Goal: Task Accomplishment & Management: Manage account settings

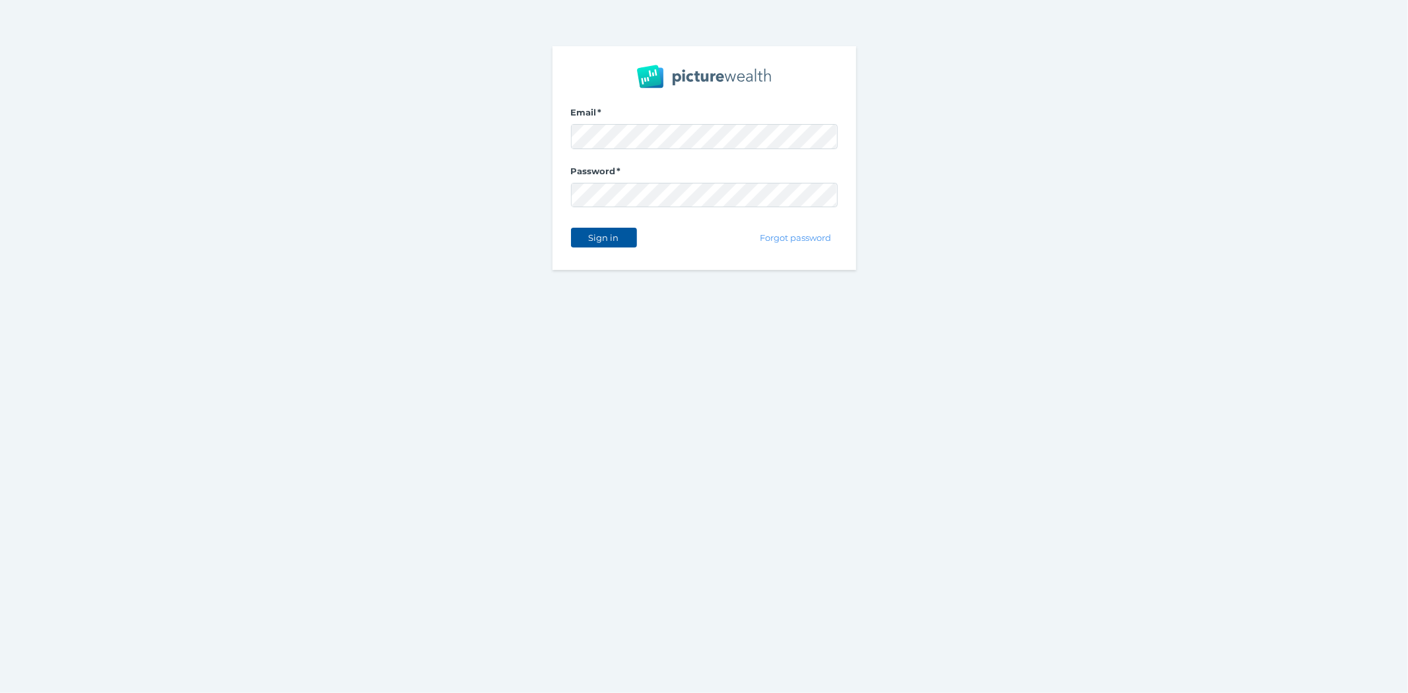
drag, startPoint x: 599, startPoint y: 249, endPoint x: 604, endPoint y: 241, distance: 9.7
click at [601, 249] on div "Sign in" at bounding box center [604, 238] width 66 height 28
click at [604, 240] on span "Sign in" at bounding box center [604, 237] width 42 height 11
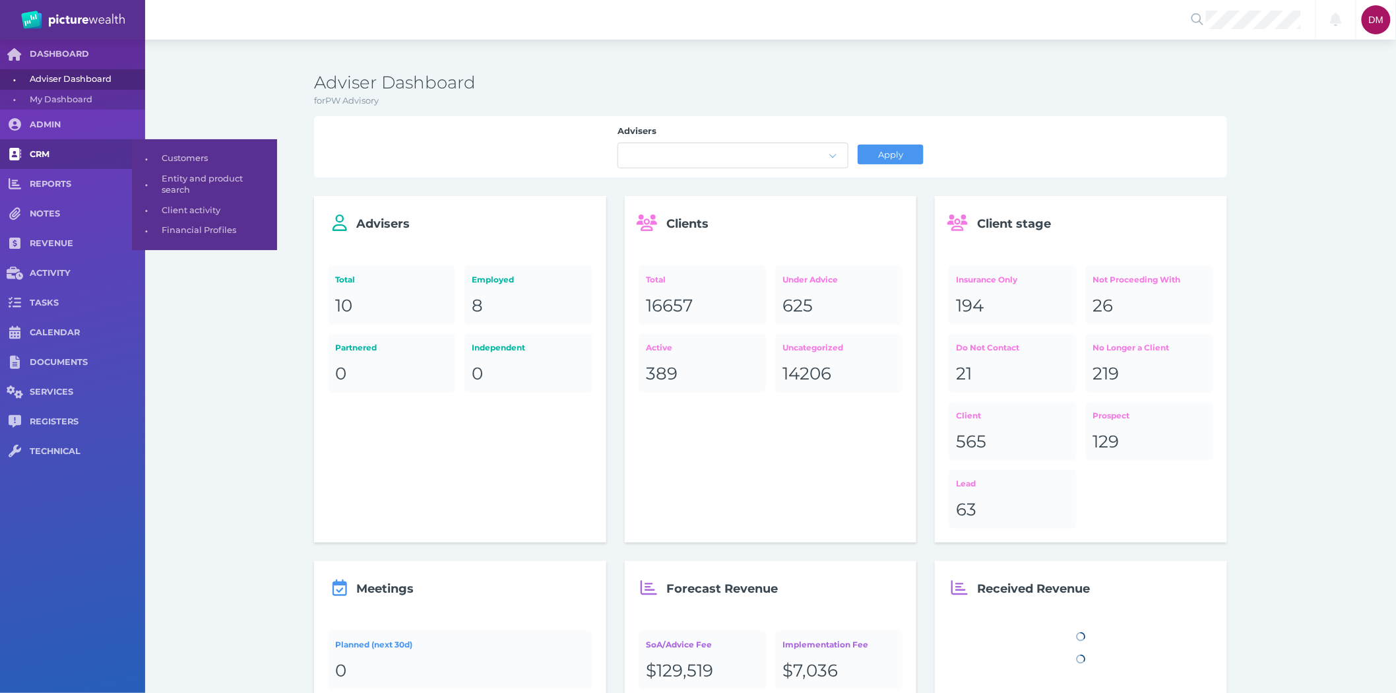
click at [48, 156] on span "CRM" at bounding box center [87, 154] width 115 height 11
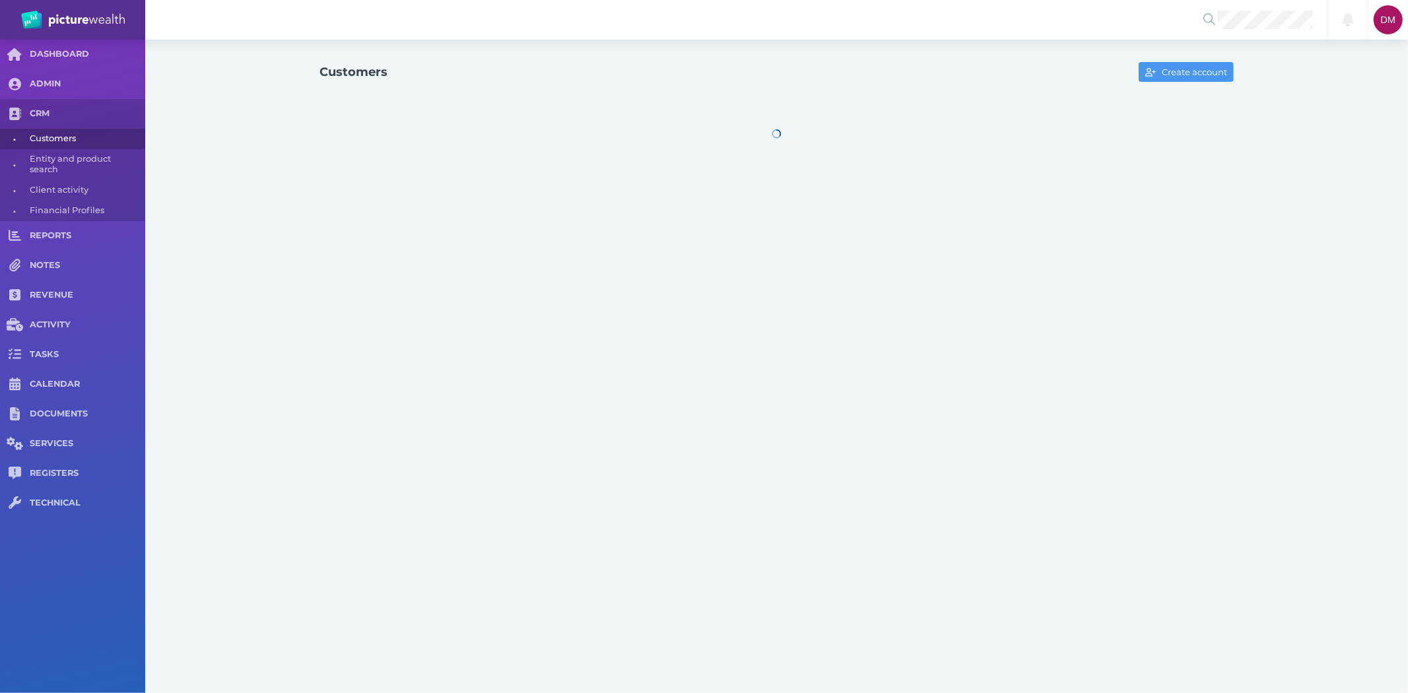
select select "25"
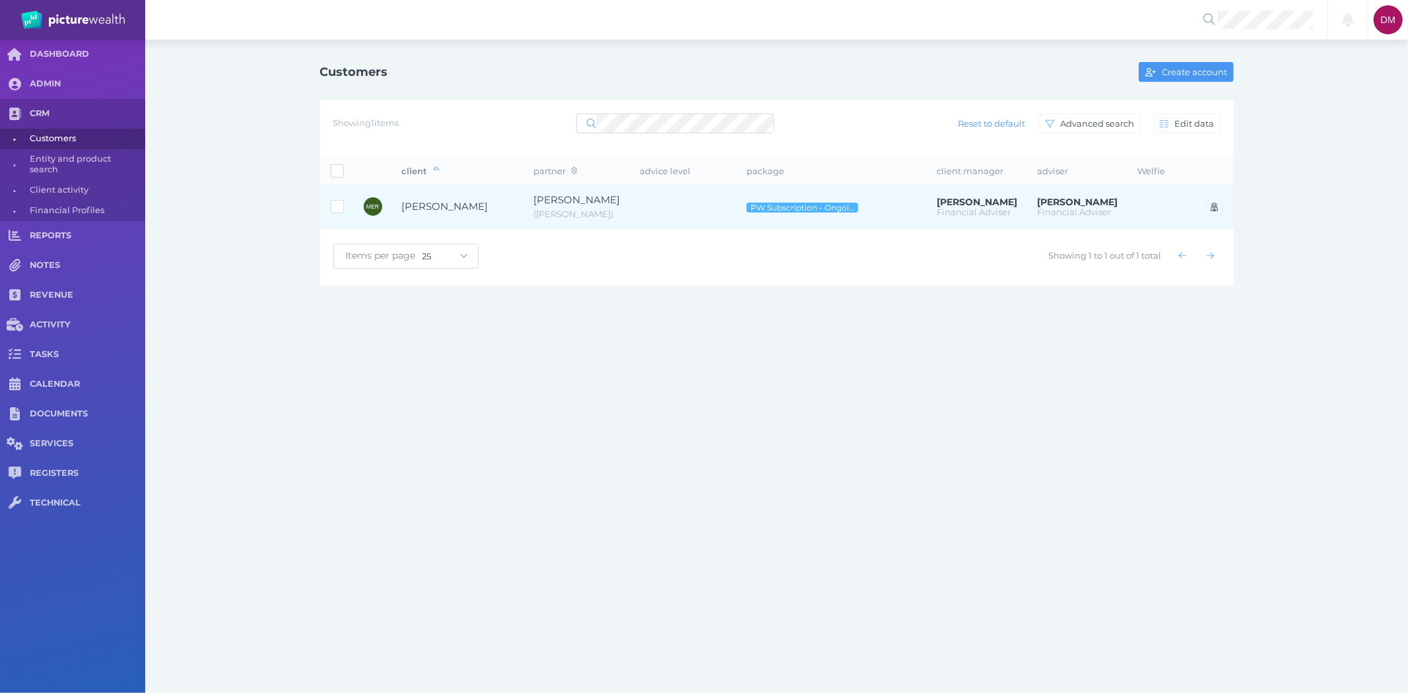
click at [466, 210] on span "[PERSON_NAME]" at bounding box center [445, 206] width 86 height 13
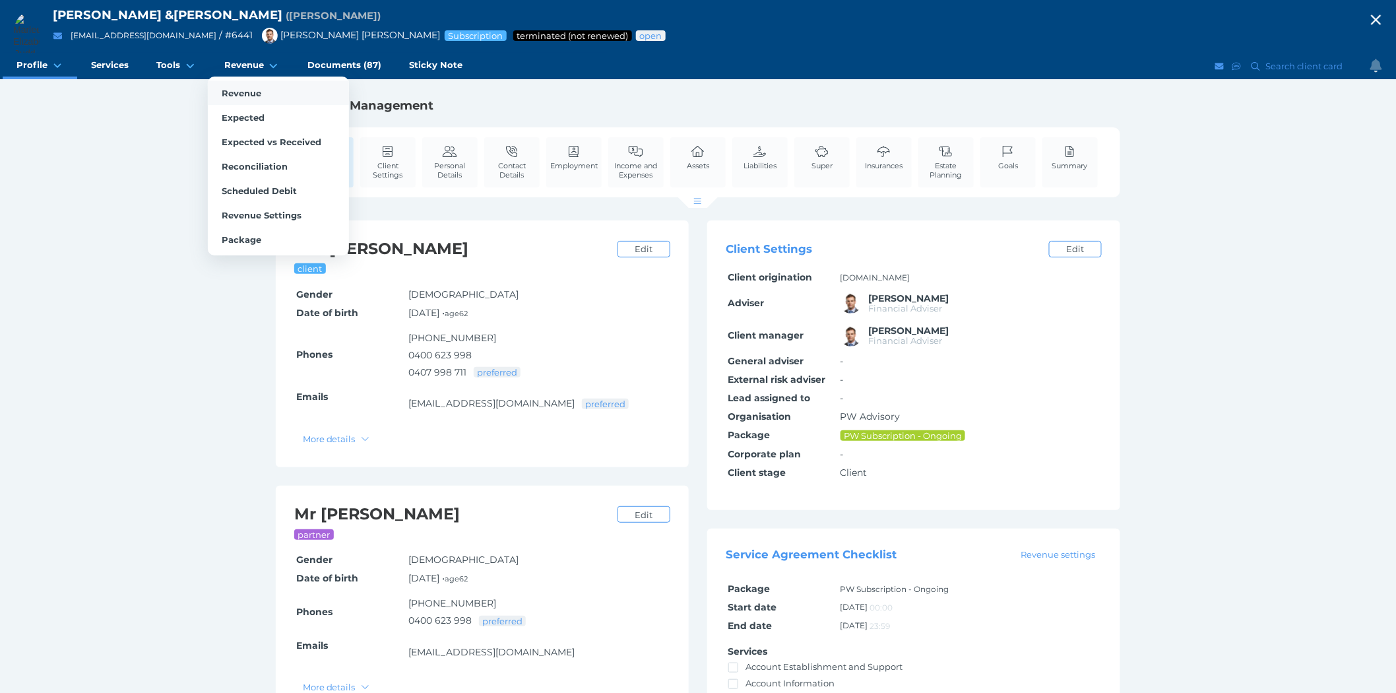
click at [252, 93] on span "Revenue" at bounding box center [242, 93] width 40 height 11
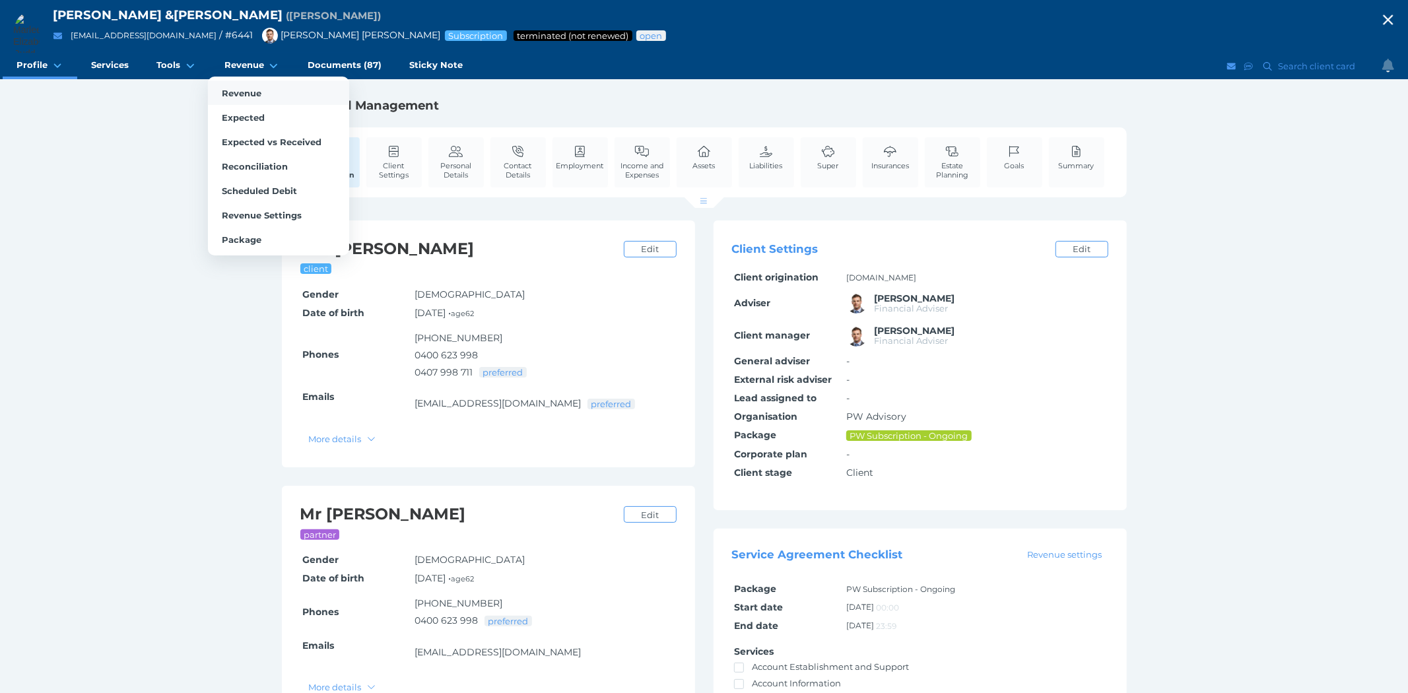
select select "25"
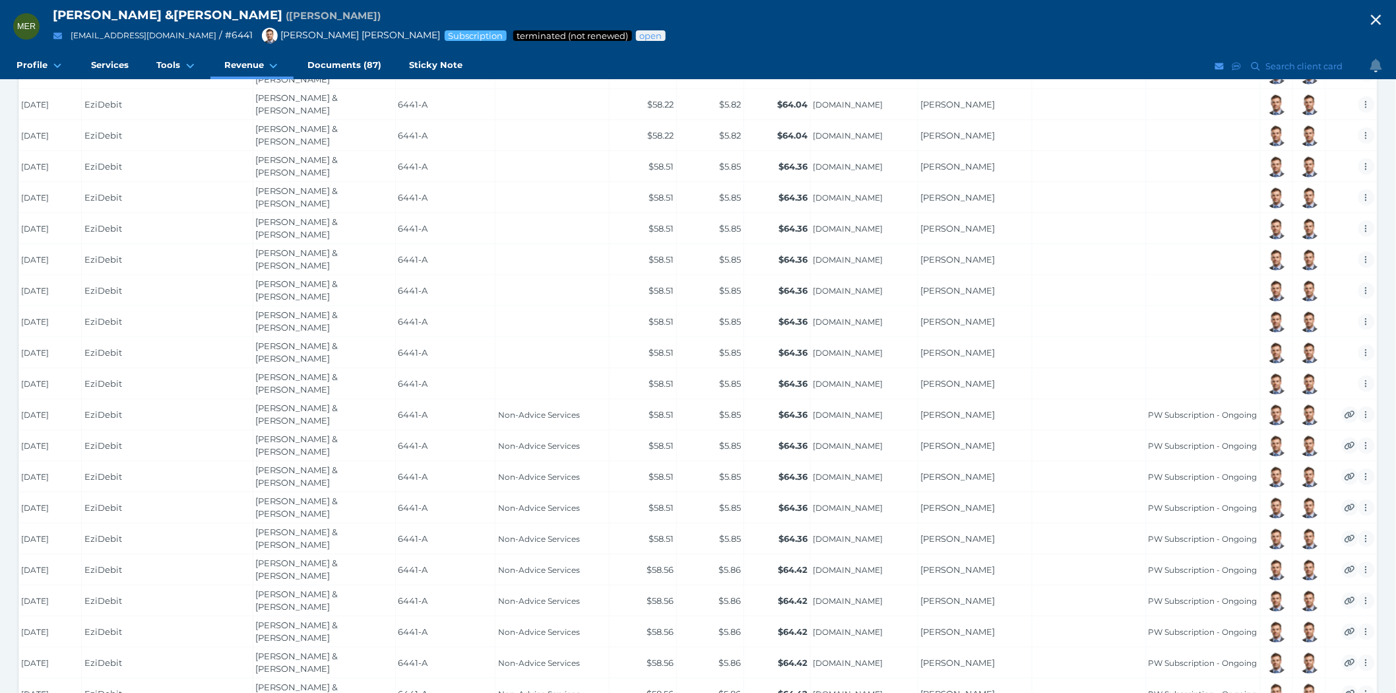
scroll to position [409, 0]
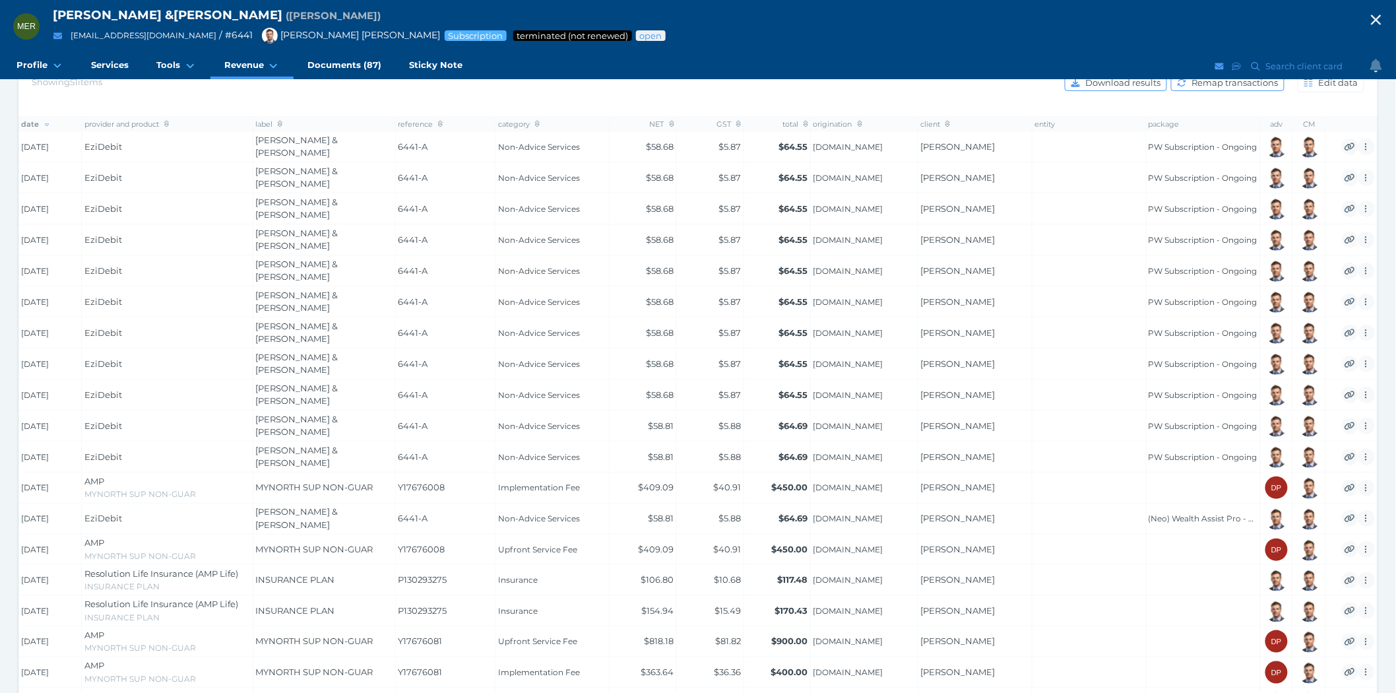
scroll to position [73, 0]
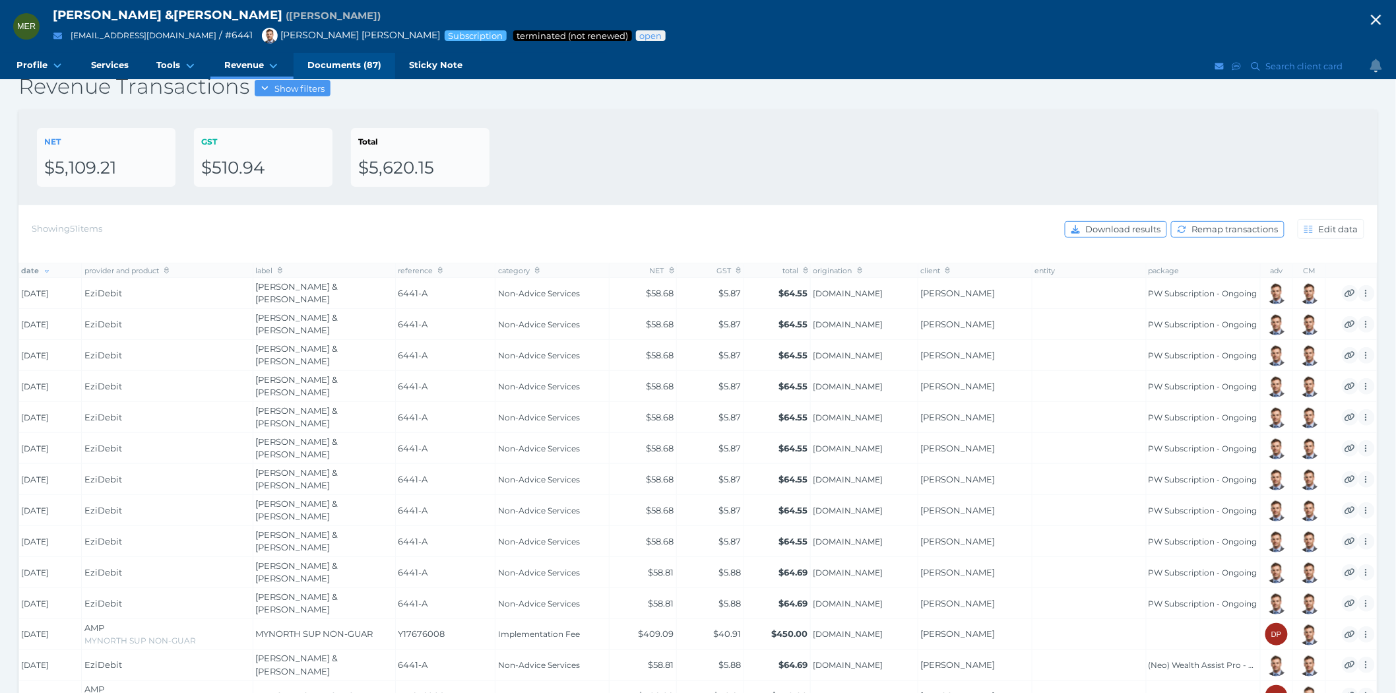
click at [330, 63] on span "Documents (87)" at bounding box center [345, 64] width 74 height 11
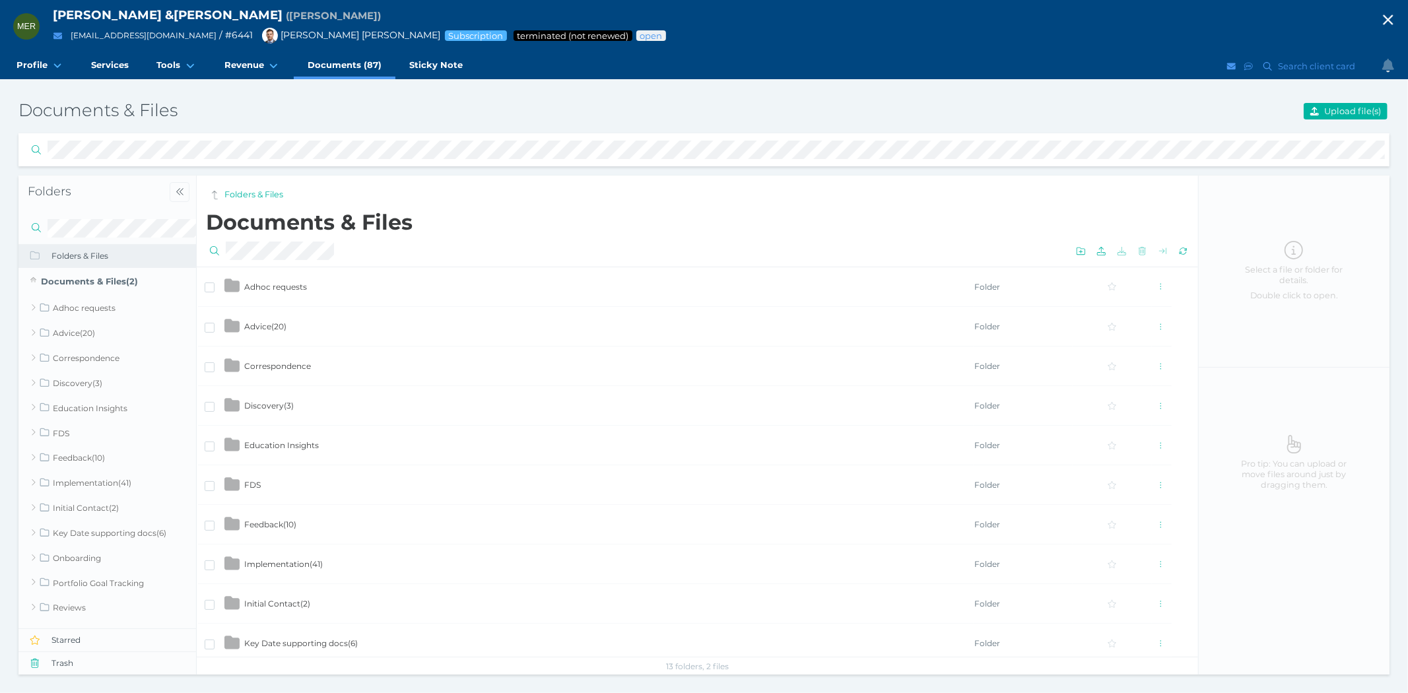
click at [301, 320] on td "Advice ( 20 )" at bounding box center [609, 327] width 730 height 40
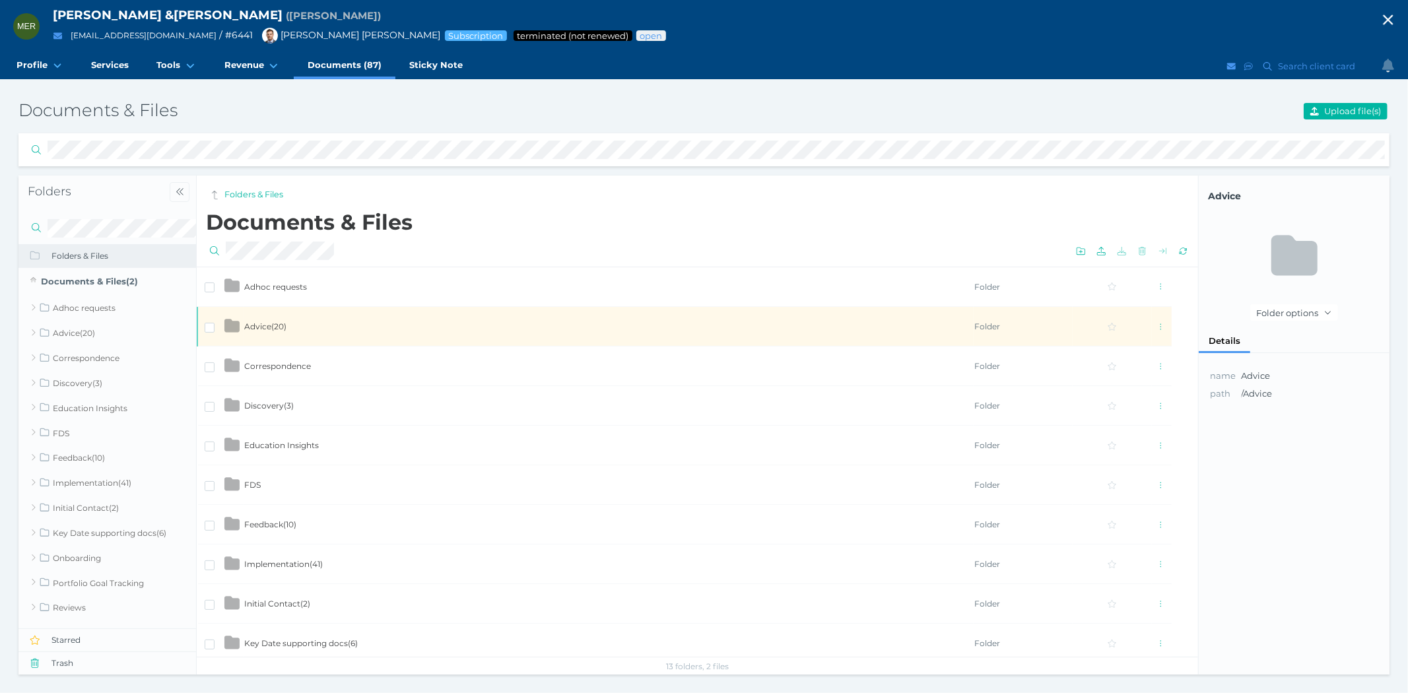
click at [301, 320] on td "Advice ( 20 )" at bounding box center [609, 327] width 730 height 40
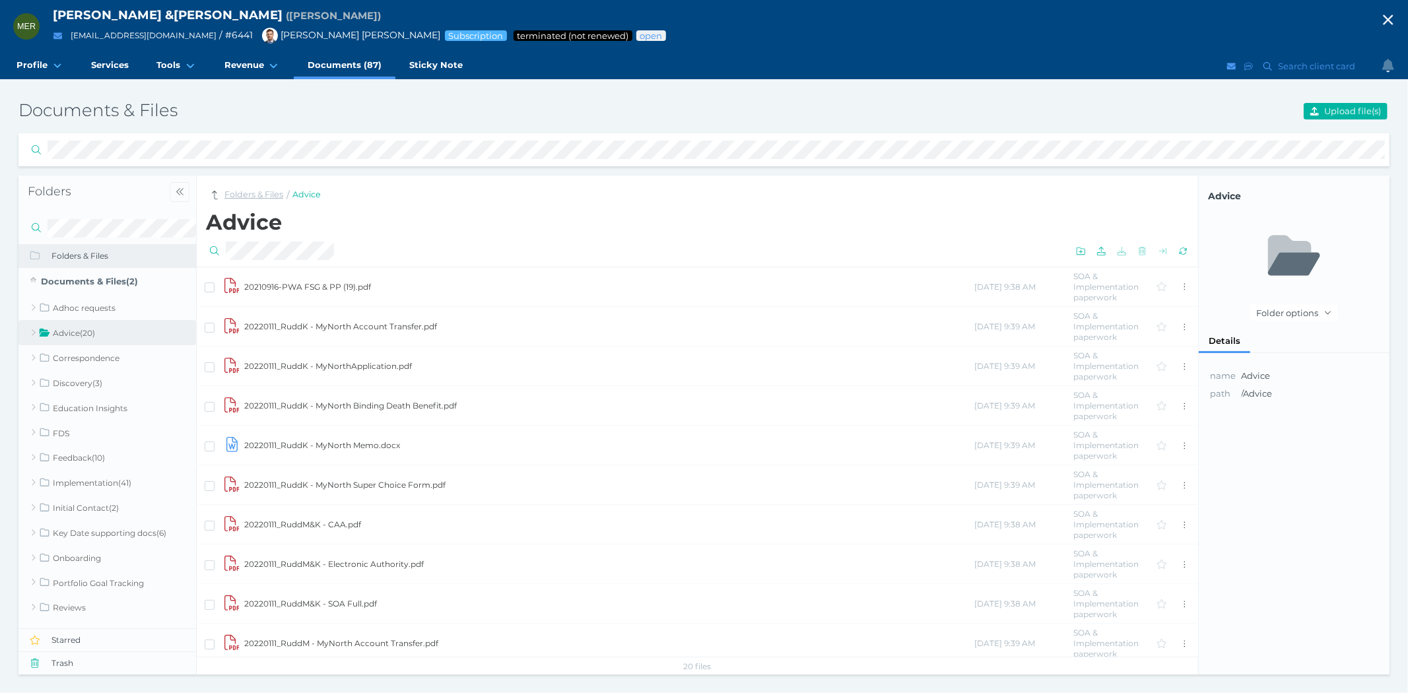
click at [260, 193] on link "Folders & Files" at bounding box center [253, 195] width 59 height 13
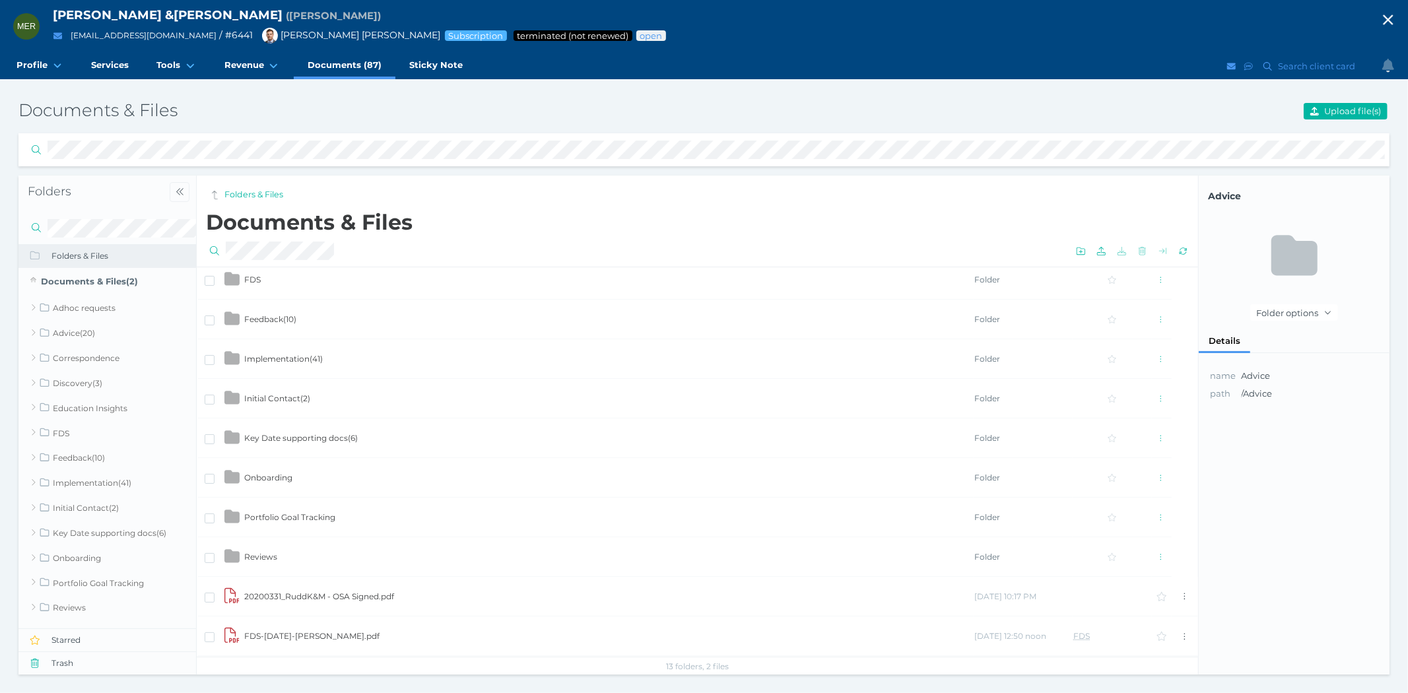
scroll to position [132, 0]
click at [296, 428] on span "Implementation ( 41 )" at bounding box center [283, 432] width 79 height 10
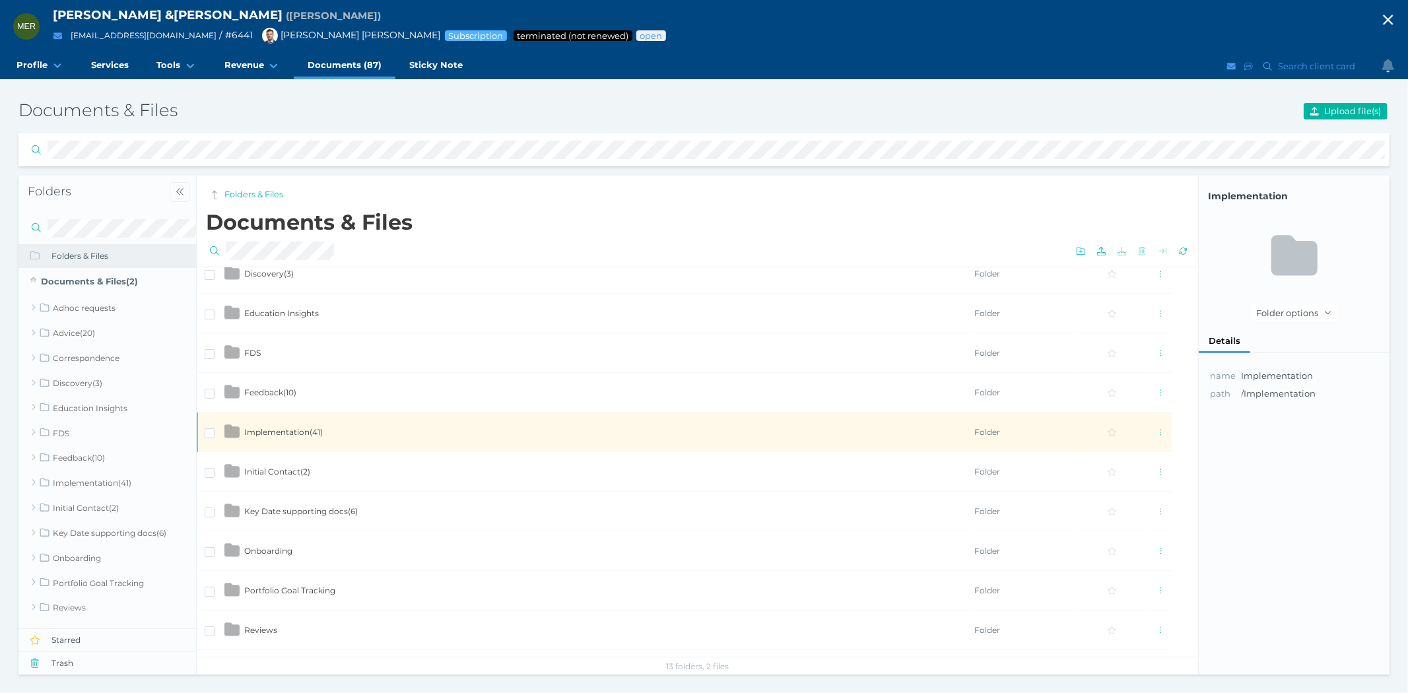
click at [296, 428] on span "Implementation ( 41 )" at bounding box center [283, 432] width 79 height 10
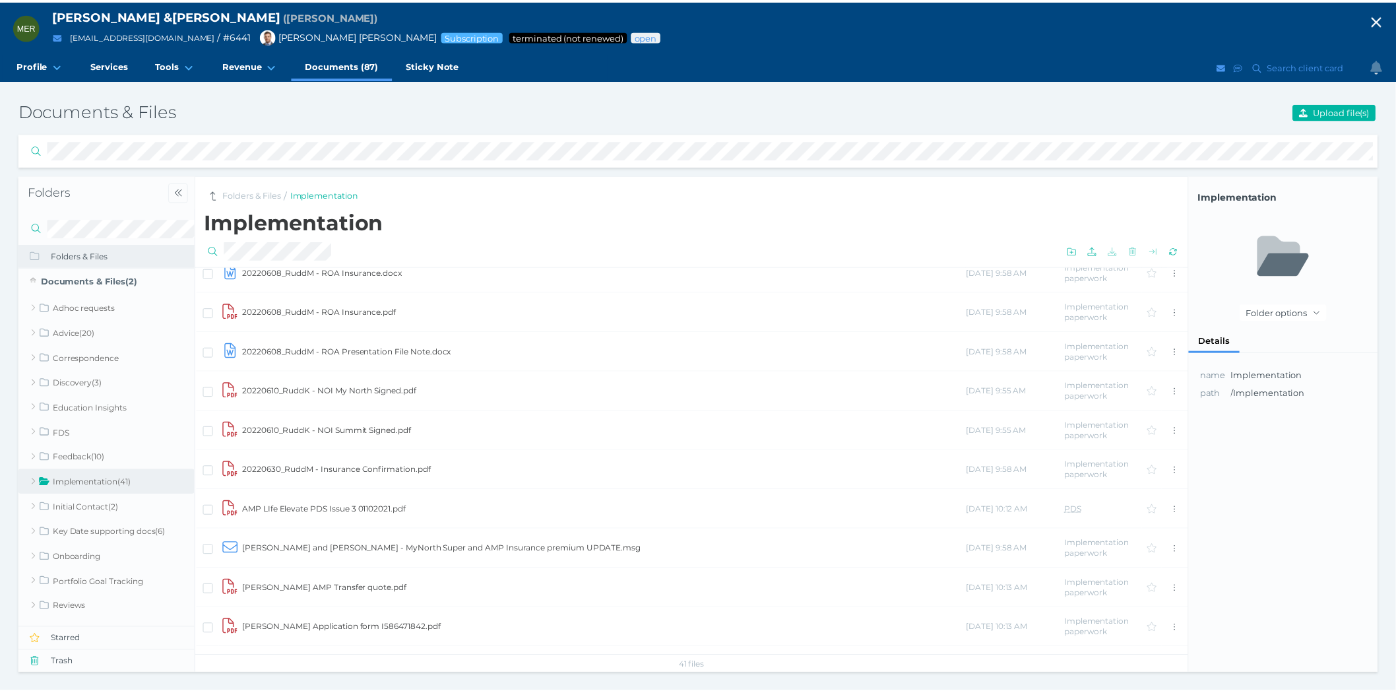
scroll to position [1173, 0]
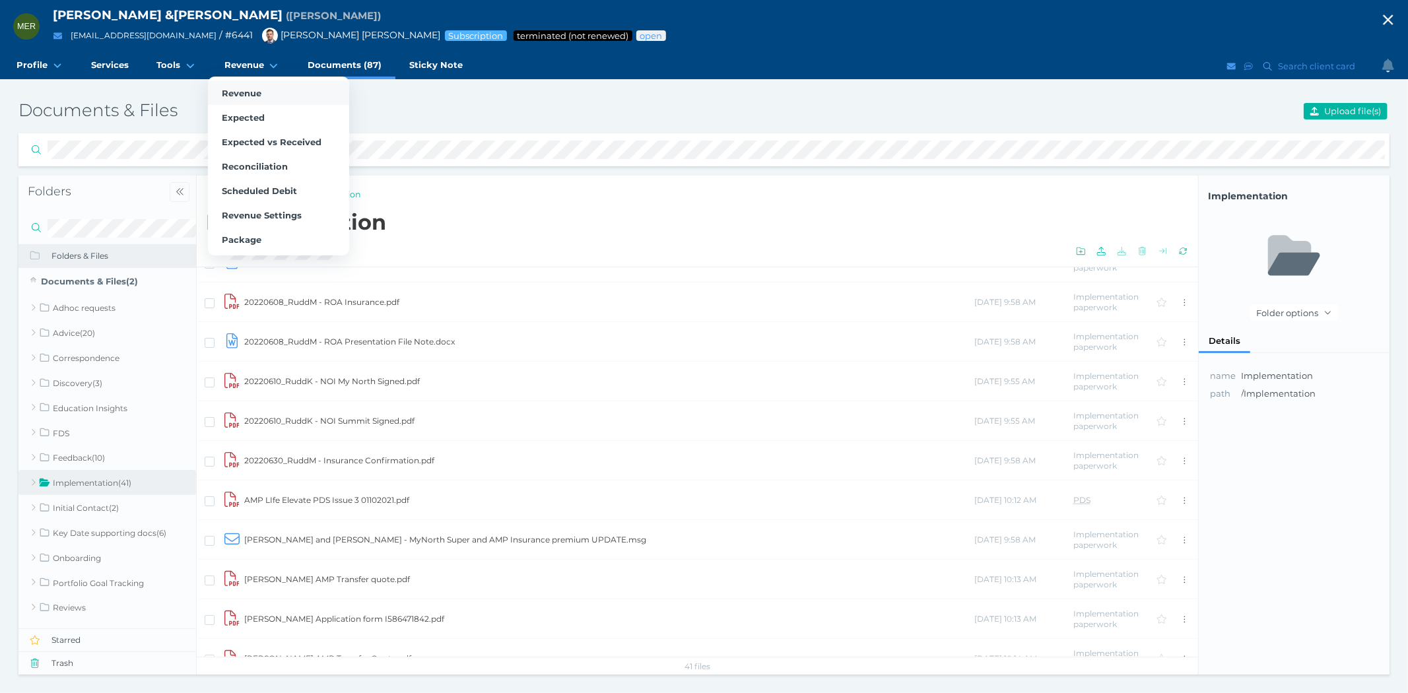
click at [253, 88] on span "Revenue" at bounding box center [242, 93] width 40 height 11
select select "25"
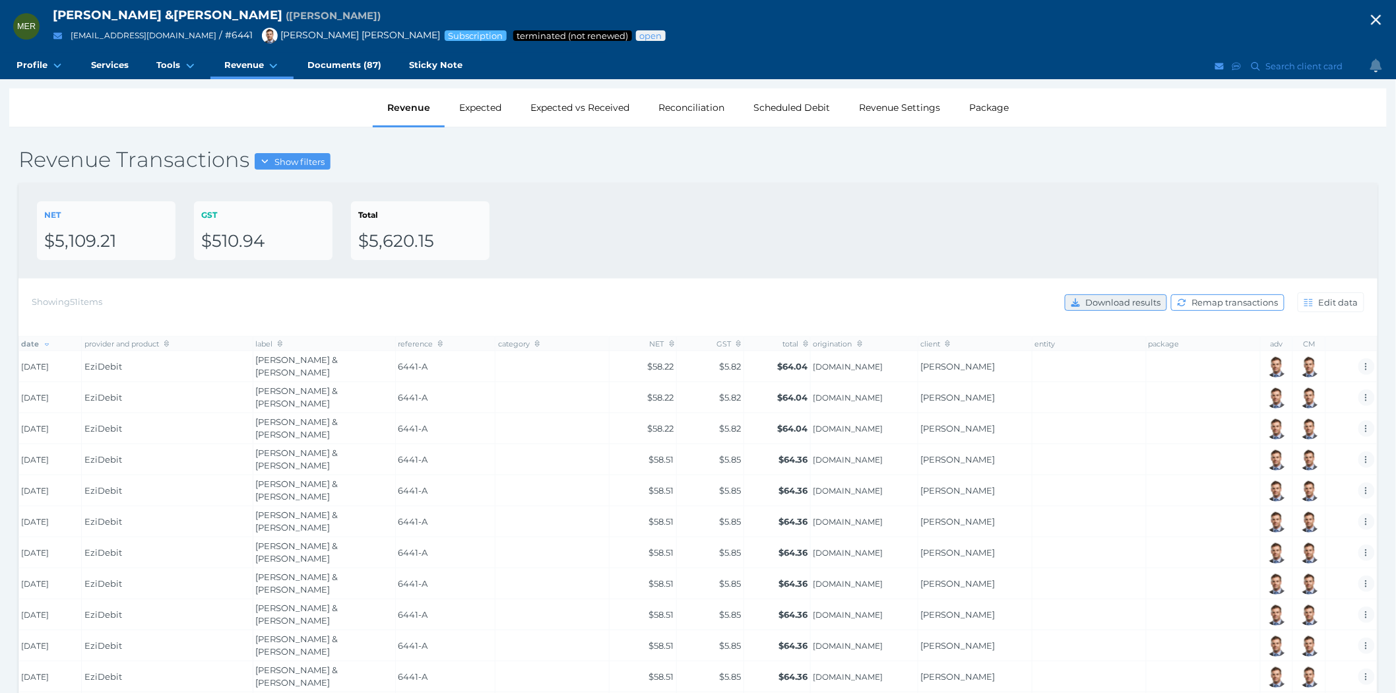
click at [1132, 302] on span "Download results" at bounding box center [1125, 302] width 84 height 11
